Goal: Information Seeking & Learning: Learn about a topic

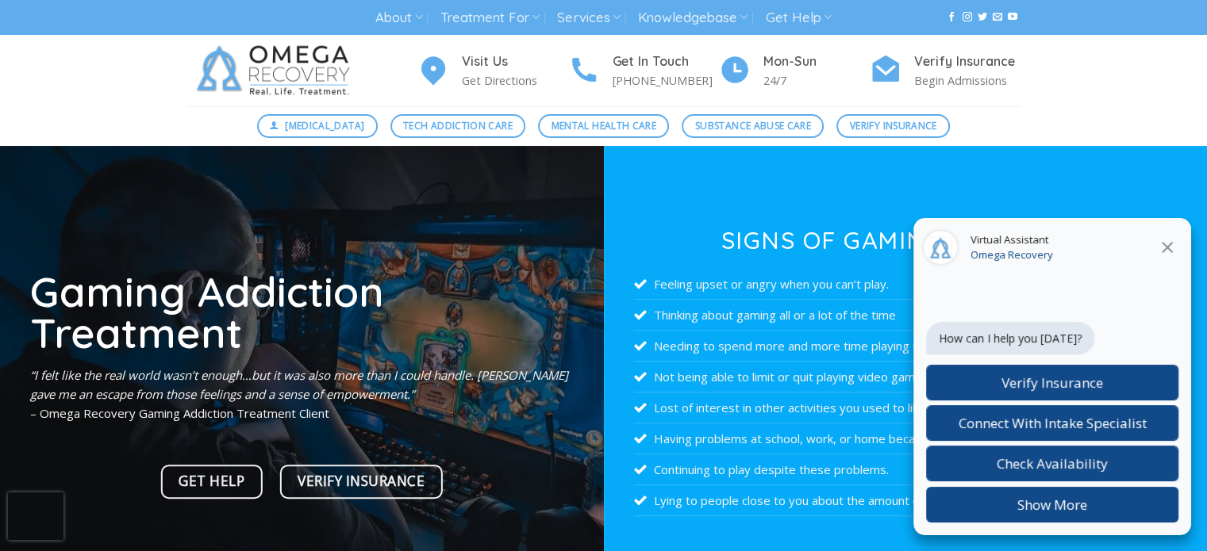
click at [1173, 251] on icon at bounding box center [1166, 247] width 19 height 19
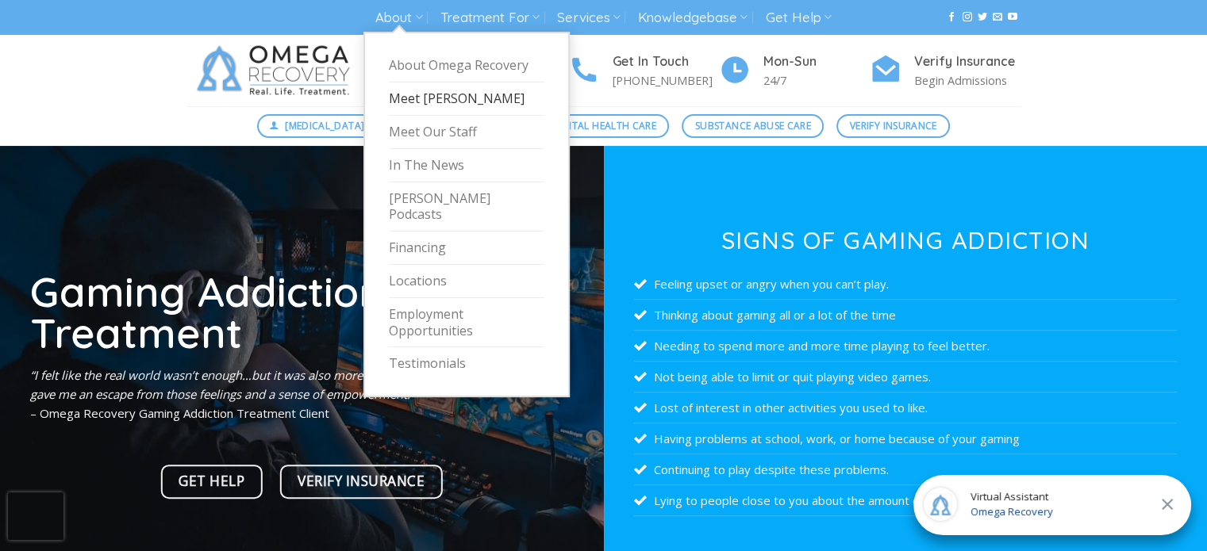
click at [473, 96] on link "Meet [PERSON_NAME]" at bounding box center [466, 99] width 155 height 33
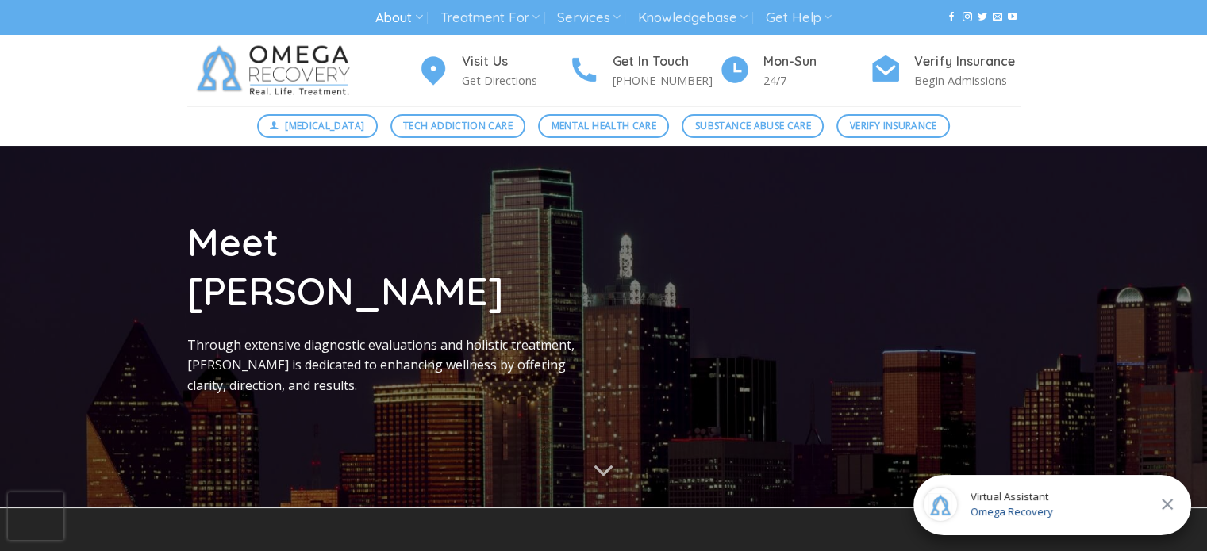
click at [276, 58] on img at bounding box center [276, 70] width 178 height 71
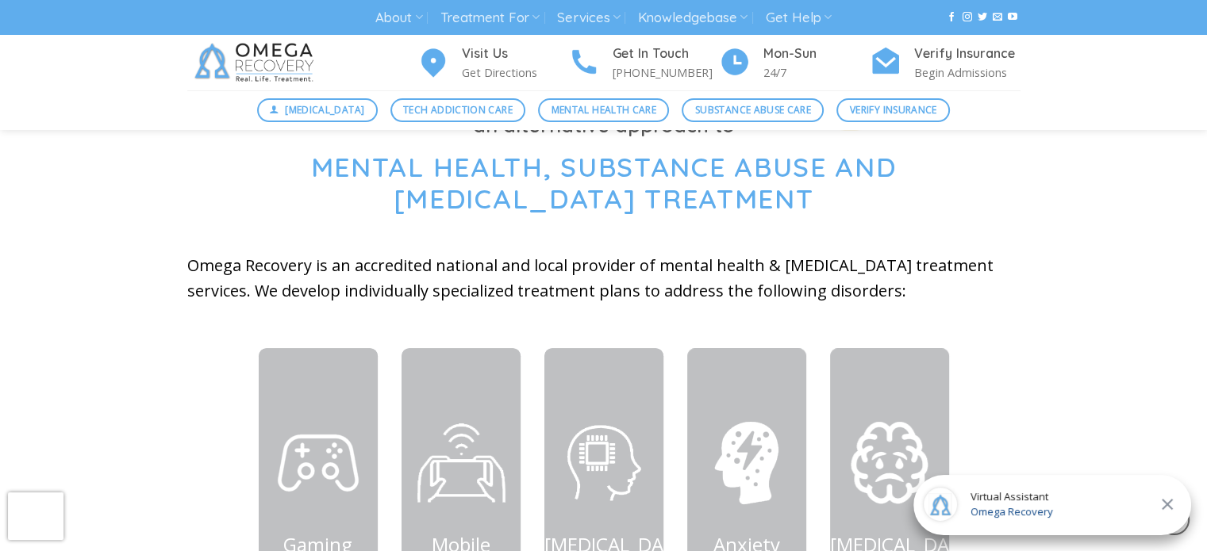
scroll to position [555, 0]
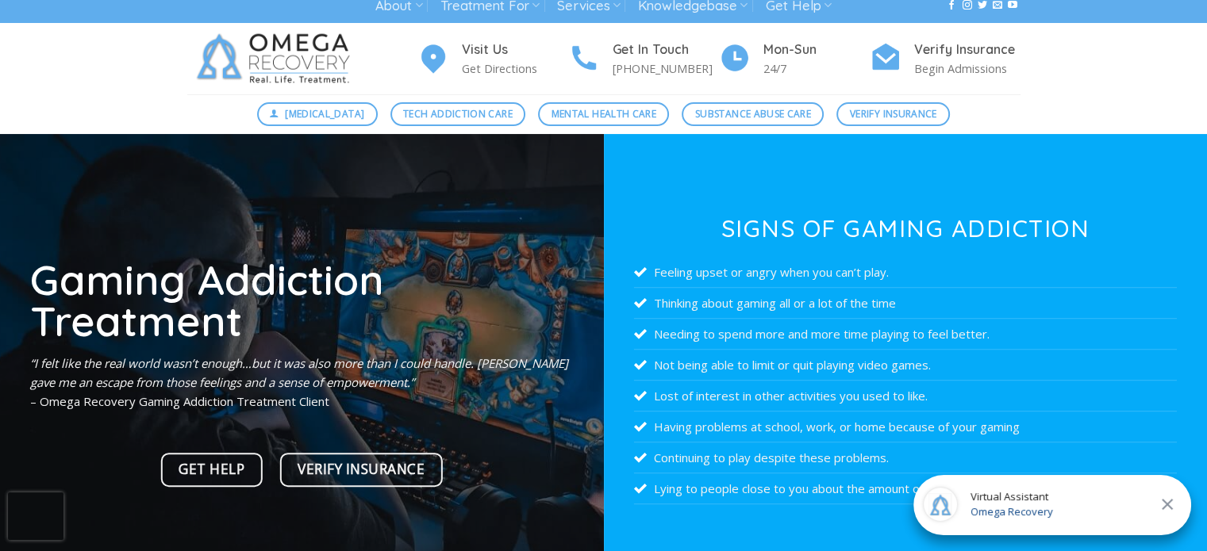
scroll to position [11, 0]
